Goal: Information Seeking & Learning: Learn about a topic

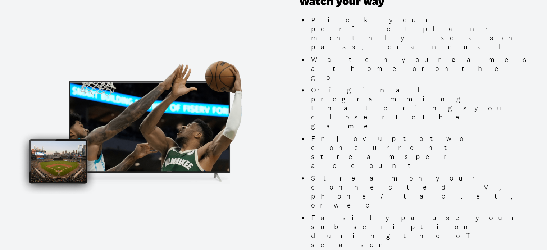
scroll to position [683, 0]
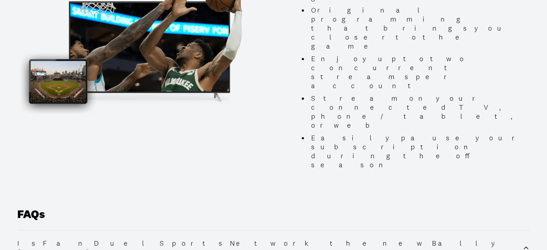
scroll to position [755, 0]
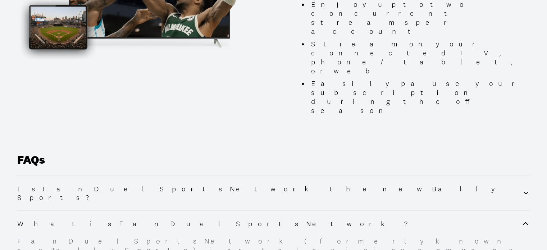
scroll to position [826, 0]
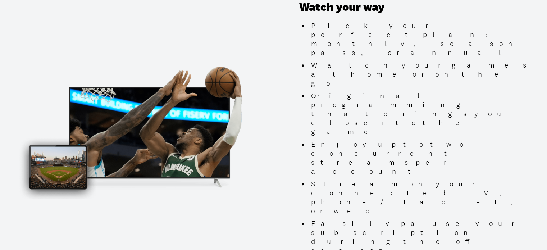
scroll to position [611, 0]
